Goal: Task Accomplishment & Management: Complete application form

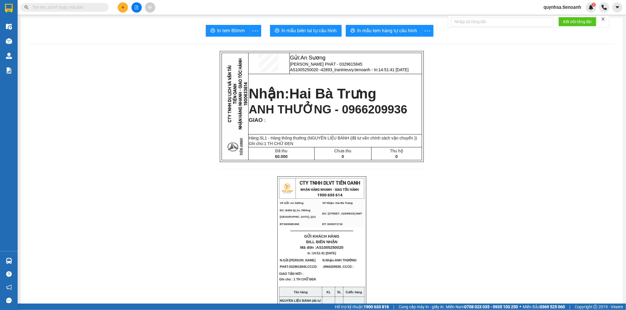
click at [68, 11] on span at bounding box center [65, 7] width 88 height 9
click at [69, 10] on input "text" at bounding box center [66, 7] width 69 height 6
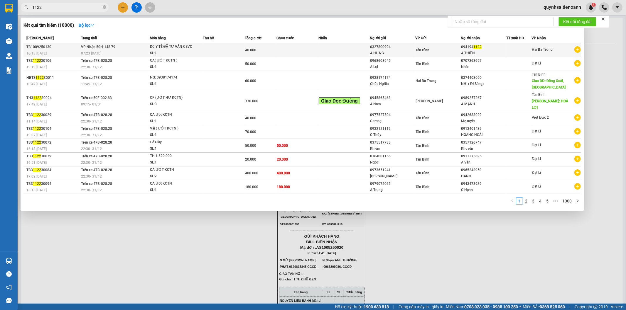
type input "1122"
click at [285, 53] on td at bounding box center [297, 50] width 42 height 14
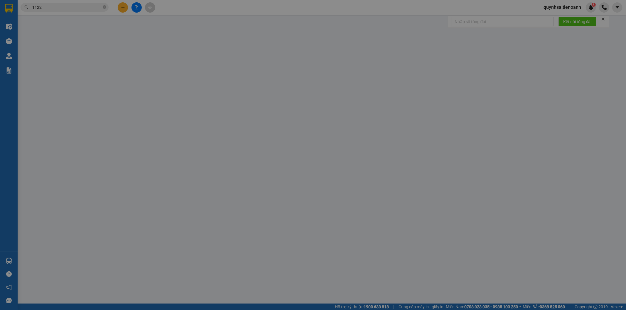
type input "0941941122"
type input "A THIỆN"
type input "0327800994"
type input "A HƯNG"
type input "40.000"
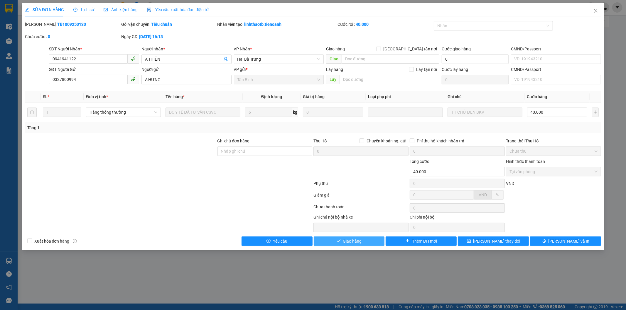
click at [357, 242] on span "Giao hàng" at bounding box center [352, 241] width 19 height 6
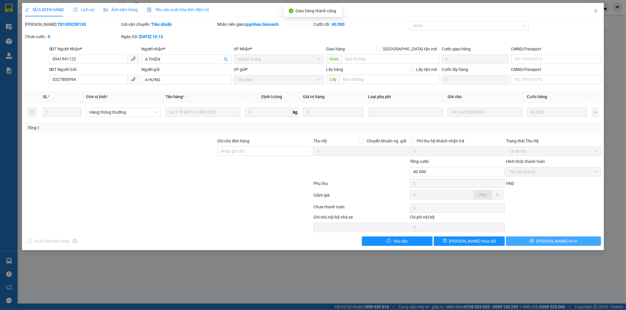
click at [561, 243] on span "[PERSON_NAME] và In" at bounding box center [556, 241] width 41 height 6
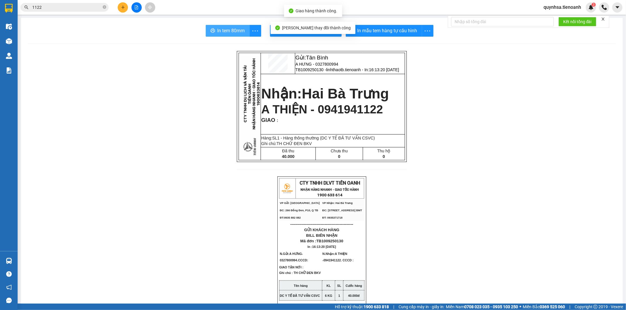
drag, startPoint x: 230, startPoint y: 31, endPoint x: 312, endPoint y: 7, distance: 85.6
click at [231, 31] on span "In tem 80mm" at bounding box center [231, 30] width 28 height 7
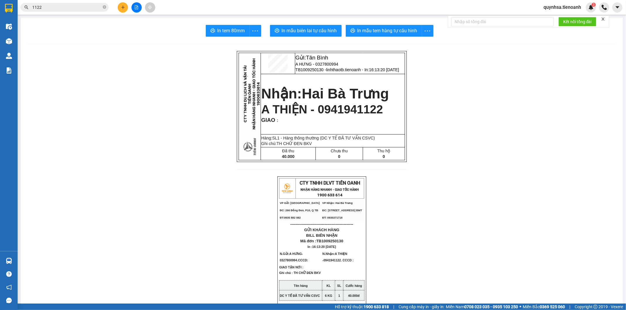
click at [67, 4] on input "1122" at bounding box center [66, 7] width 69 height 6
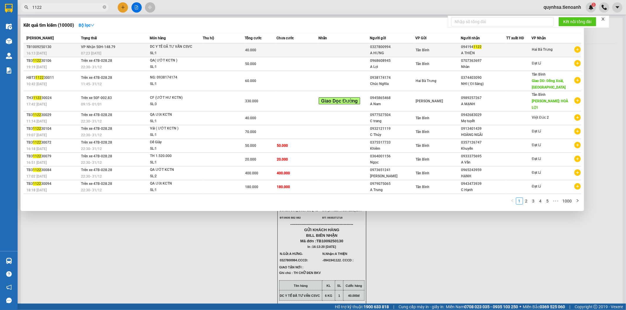
click at [285, 47] on td at bounding box center [297, 50] width 42 height 14
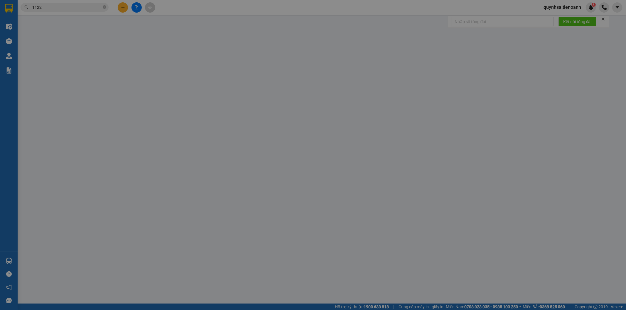
type input "0941941122"
type input "A THIỆN"
type input "0327800994"
type input "A HƯNG"
type input "40.000"
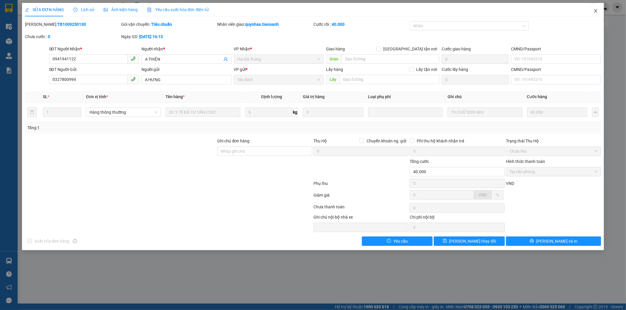
click at [595, 10] on icon "close" at bounding box center [595, 11] width 3 height 4
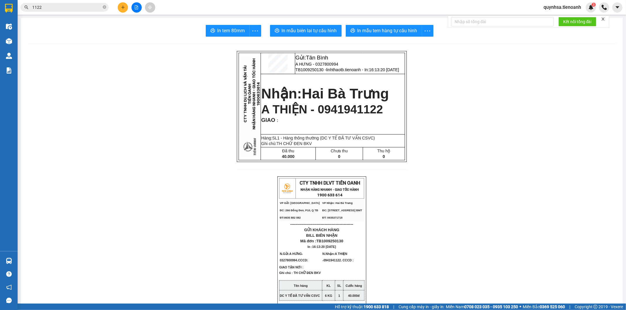
click at [60, 4] on input "1122" at bounding box center [66, 7] width 69 height 6
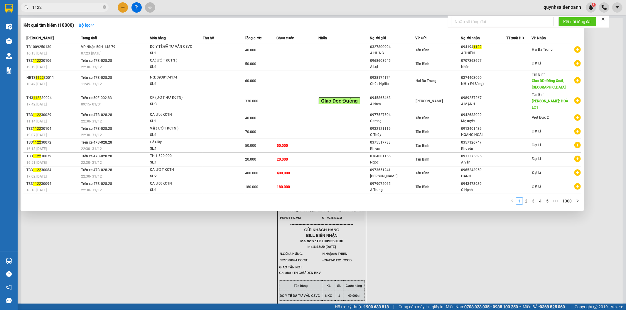
click at [60, 4] on input "1122" at bounding box center [66, 7] width 69 height 6
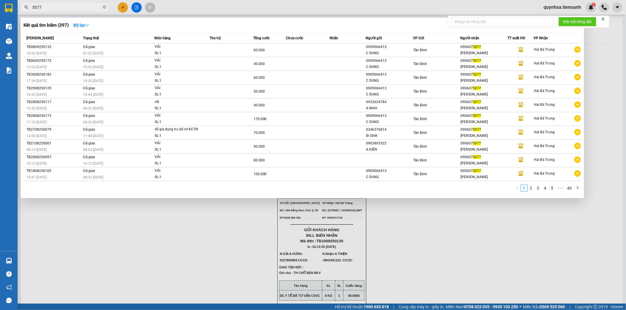
click at [71, 6] on input "5077" at bounding box center [66, 7] width 69 height 6
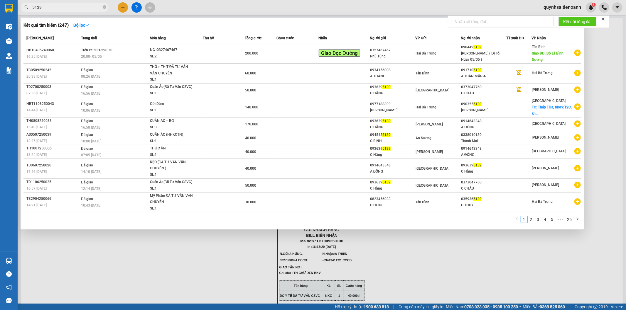
click at [80, 11] on span "5139" at bounding box center [65, 7] width 88 height 9
click at [80, 7] on input "5139" at bounding box center [66, 7] width 69 height 6
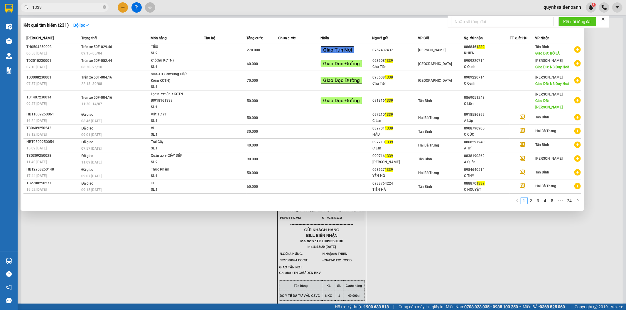
click at [93, 8] on input "1339" at bounding box center [66, 7] width 69 height 6
click at [94, 8] on input "1339" at bounding box center [66, 7] width 69 height 6
click at [85, 8] on input "1339" at bounding box center [66, 7] width 69 height 6
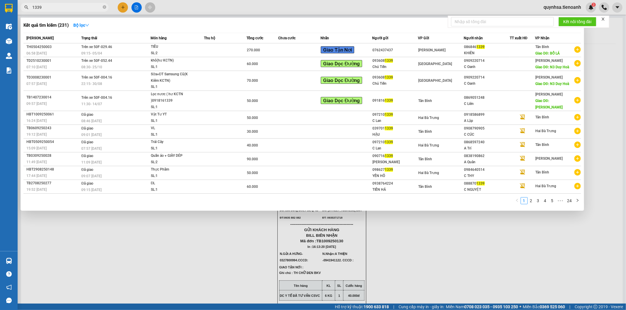
click at [85, 8] on input "1339" at bounding box center [66, 7] width 69 height 6
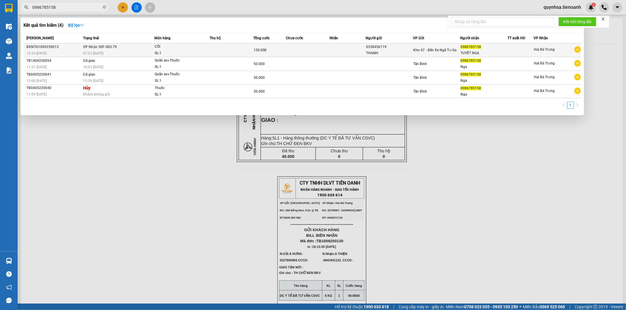
type input "0986785158"
click at [259, 49] on span "150.000" at bounding box center [260, 50] width 13 height 4
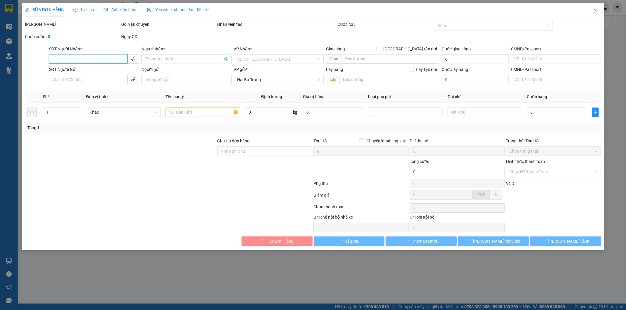
type input "0986785158"
type input "TUYẾT NGA"
type input "0358456119"
type input "THANH"
type input "150.000"
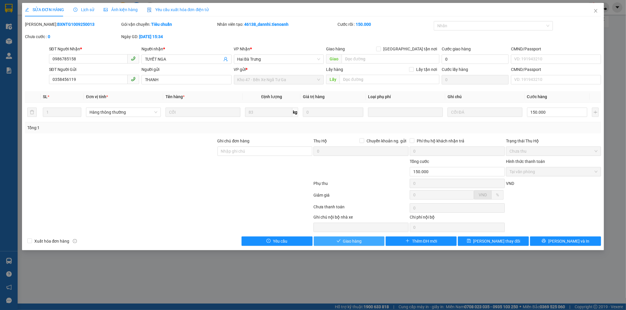
click at [366, 241] on button "Giao hàng" at bounding box center [349, 241] width 71 height 9
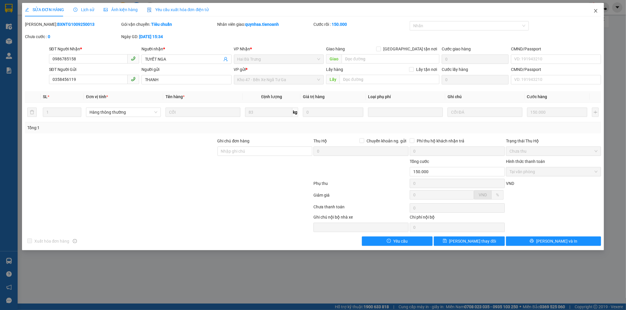
click at [597, 11] on icon "close" at bounding box center [595, 11] width 5 height 5
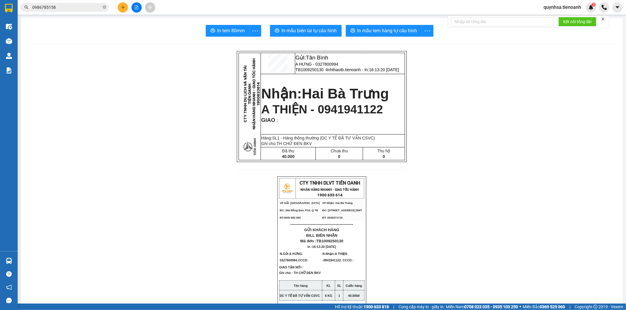
click at [80, 8] on input "0986785158" at bounding box center [66, 7] width 69 height 6
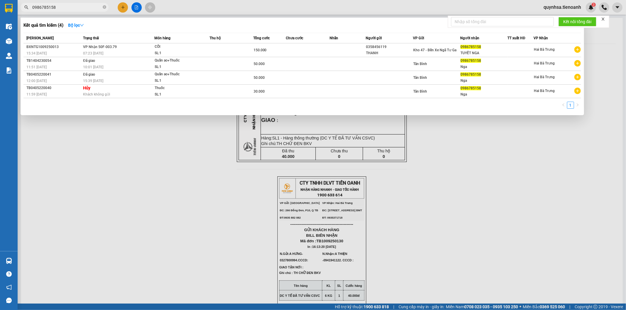
click at [69, 5] on input "0986785158" at bounding box center [66, 7] width 69 height 6
click at [78, 7] on input "0986785158" at bounding box center [66, 7] width 69 height 6
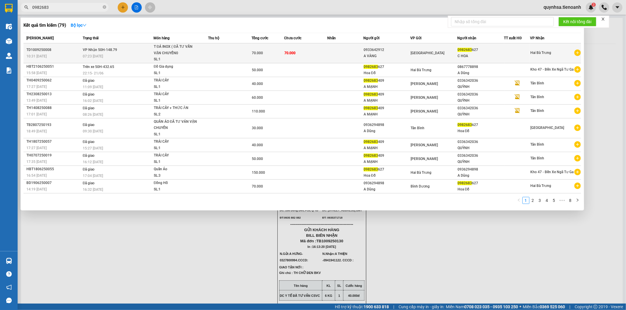
type input "0982683"
click at [299, 52] on td "70.000" at bounding box center [305, 53] width 43 height 20
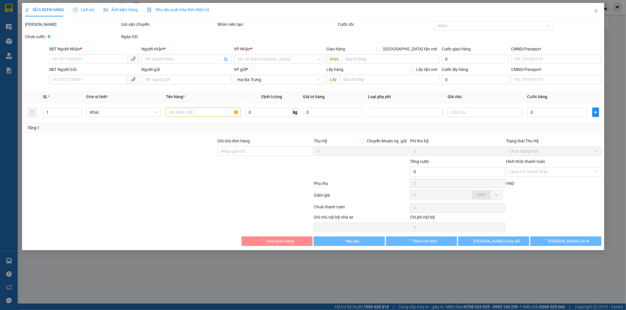
type input "0982683627"
type input "C HOA"
type input "0933642912"
type input "A VÀNG"
type input "70.000"
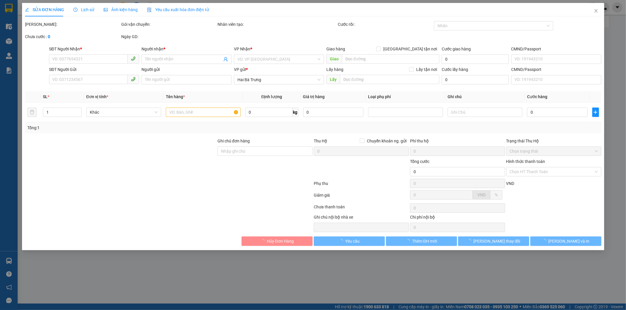
type input "70.000"
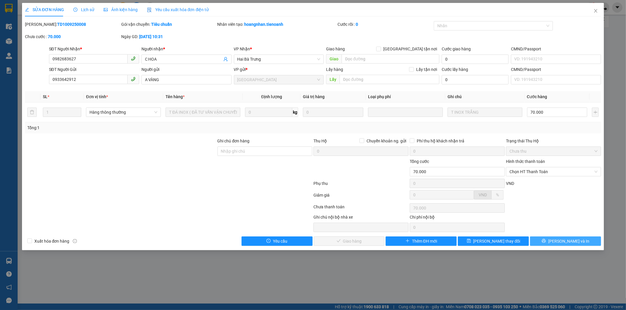
click at [550, 238] on button "[PERSON_NAME] và In" at bounding box center [565, 241] width 71 height 9
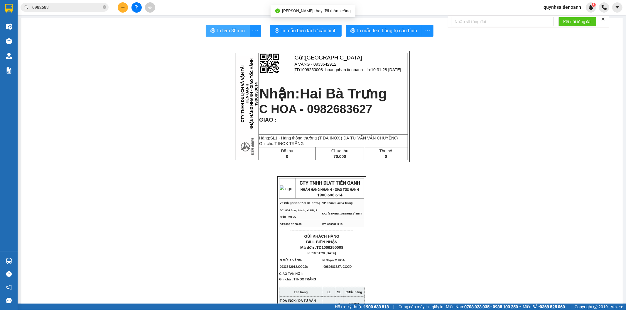
click at [217, 28] on span "In tem 80mm" at bounding box center [231, 30] width 28 height 7
click at [72, 10] on input "0982683" at bounding box center [66, 7] width 69 height 6
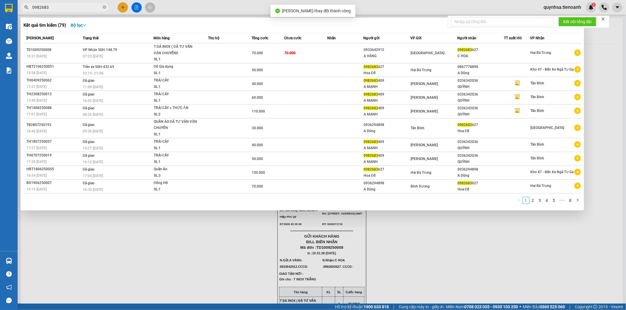
click at [227, 51] on td at bounding box center [229, 53] width 43 height 20
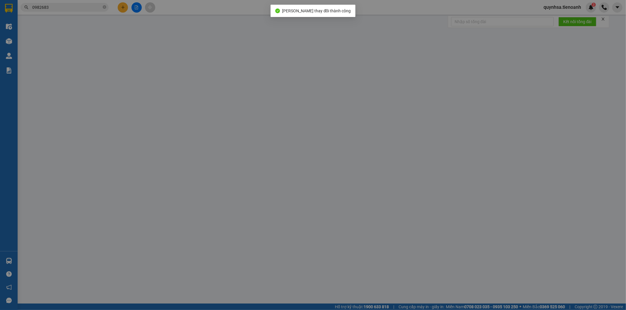
type input "0982683627"
type input "C HOA"
type input "0933642912"
type input "A VÀNG"
type input "70.000"
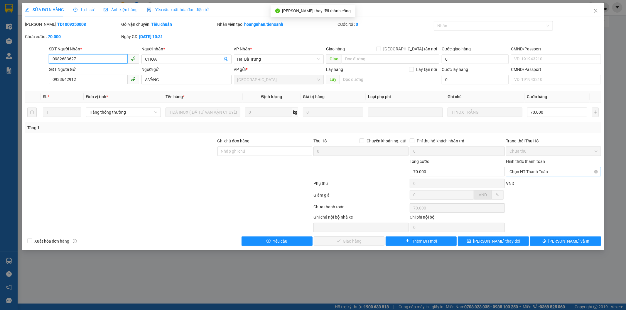
click at [522, 172] on span "Chọn HT Thanh Toán" at bounding box center [553, 172] width 88 height 9
click at [521, 183] on div "Tại văn phòng" at bounding box center [554, 183] width 88 height 6
type input "0"
click at [359, 241] on span "[PERSON_NAME] và Giao hàng" at bounding box center [353, 241] width 56 height 6
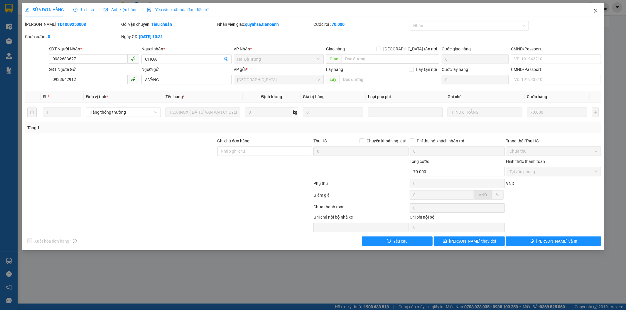
click at [596, 11] on icon "close" at bounding box center [595, 11] width 3 height 4
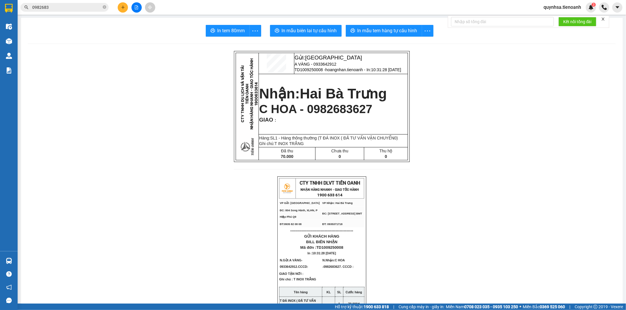
click at [80, 10] on input "0982683" at bounding box center [66, 7] width 69 height 6
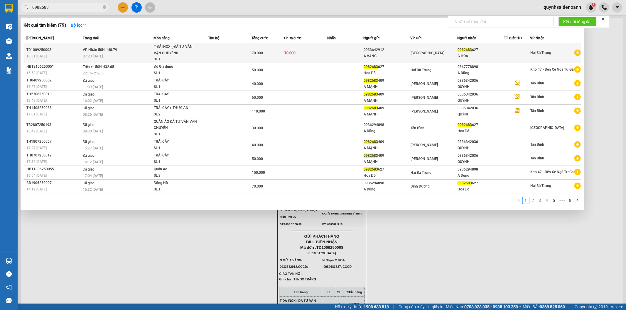
click at [281, 52] on div "70.000" at bounding box center [268, 53] width 32 height 6
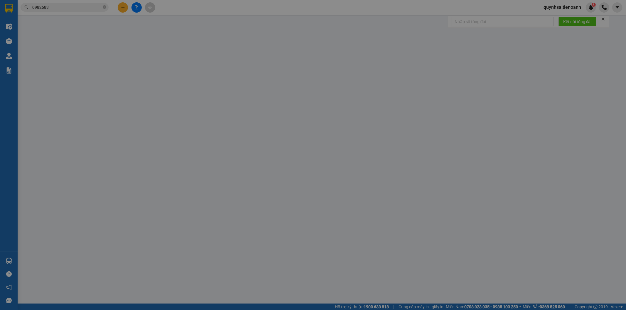
type input "0982683627"
type input "C HOA"
type input "0933642912"
type input "A VÀNG"
type input "70.000"
